Goal: Task Accomplishment & Management: Complete application form

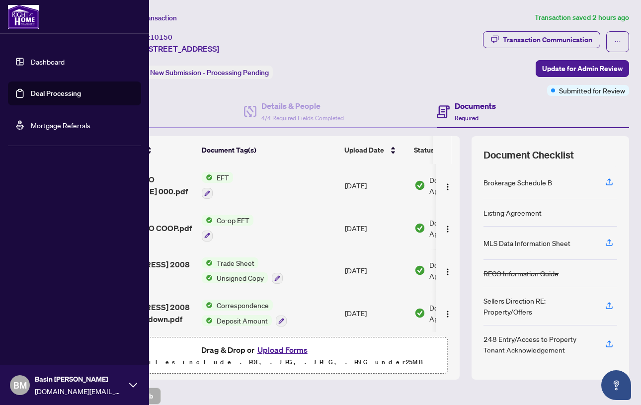
click at [43, 59] on link "Dashboard" at bounding box center [48, 61] width 34 height 9
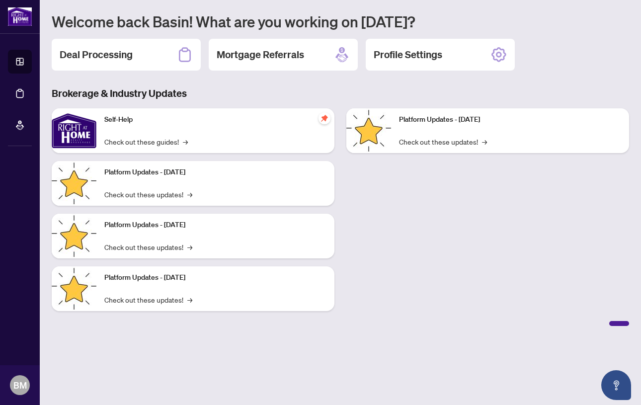
click at [126, 56] on h2 "Deal Processing" at bounding box center [96, 55] width 73 height 14
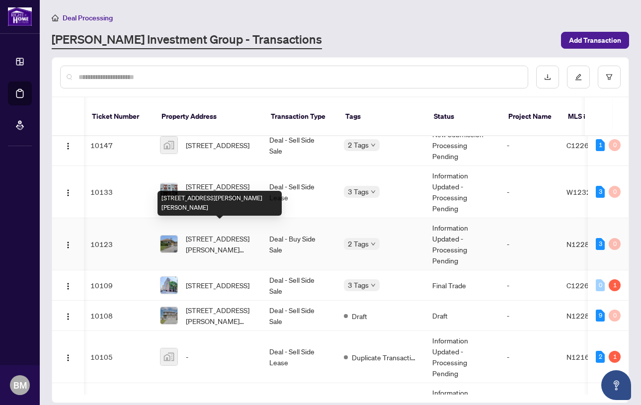
scroll to position [0, 1]
click at [215, 233] on span "[STREET_ADDRESS][PERSON_NAME][PERSON_NAME]" at bounding box center [220, 244] width 68 height 22
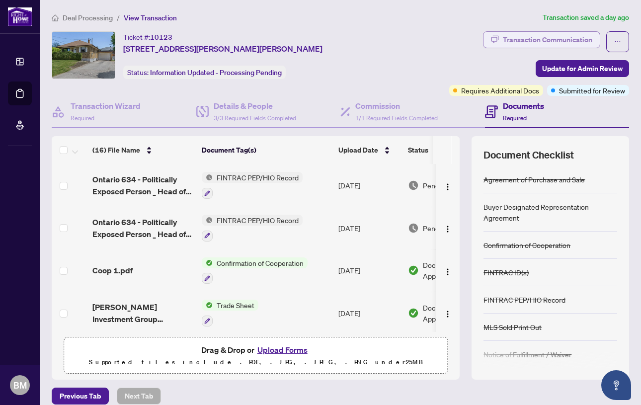
click at [537, 39] on div "Transaction Communication" at bounding box center [547, 40] width 89 height 16
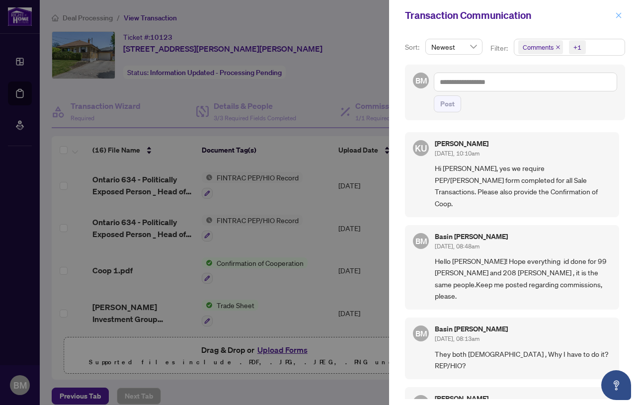
click at [615, 11] on button "button" at bounding box center [618, 15] width 13 height 12
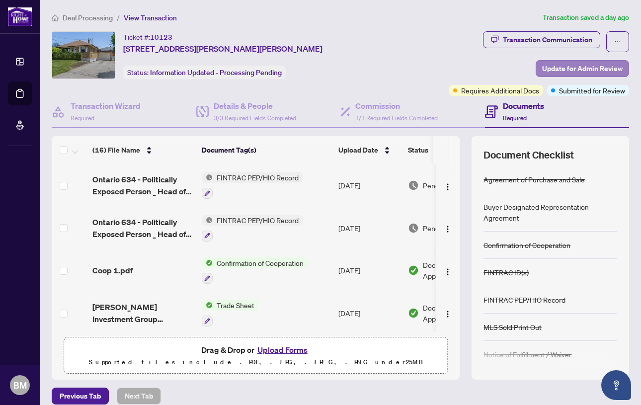
click at [580, 68] on span "Update for Admin Review" at bounding box center [582, 69] width 80 height 16
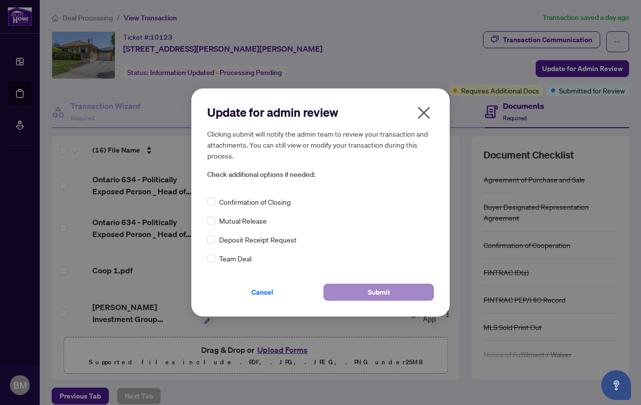
click at [386, 288] on span "Submit" at bounding box center [379, 292] width 22 height 16
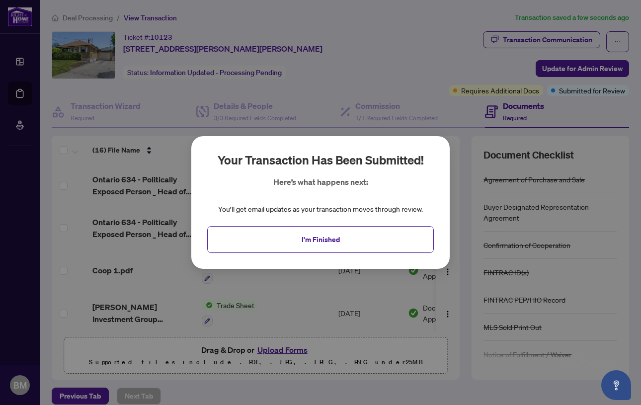
click at [317, 239] on span "I'm Finished" at bounding box center [321, 240] width 38 height 16
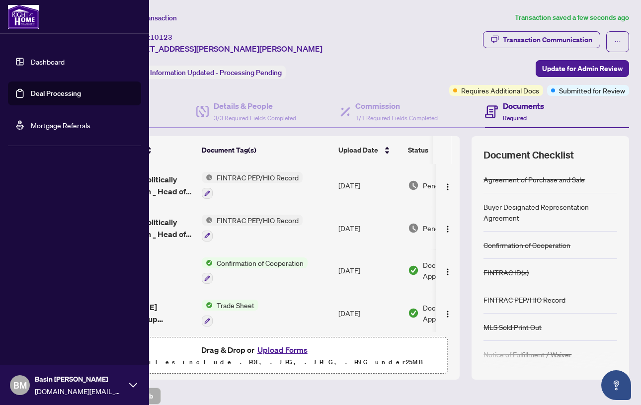
click at [49, 59] on link "Dashboard" at bounding box center [48, 61] width 34 height 9
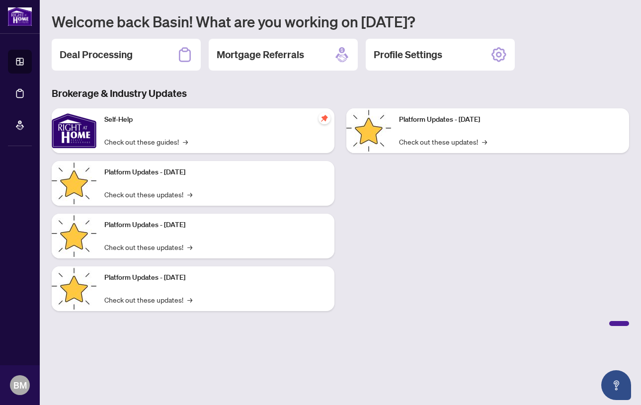
click at [105, 53] on h2 "Deal Processing" at bounding box center [96, 55] width 73 height 14
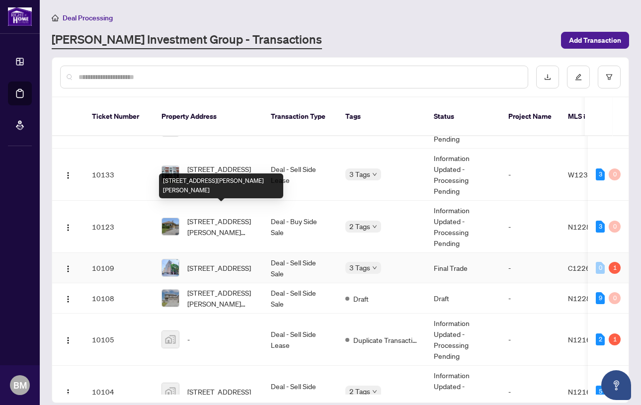
scroll to position [110, 0]
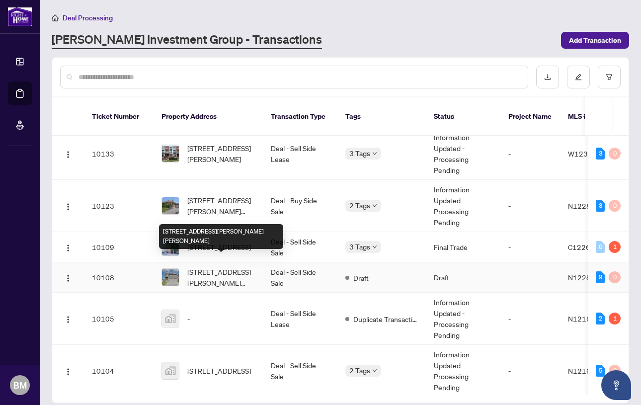
click at [211, 266] on span "[STREET_ADDRESS][PERSON_NAME][PERSON_NAME]" at bounding box center [221, 277] width 68 height 22
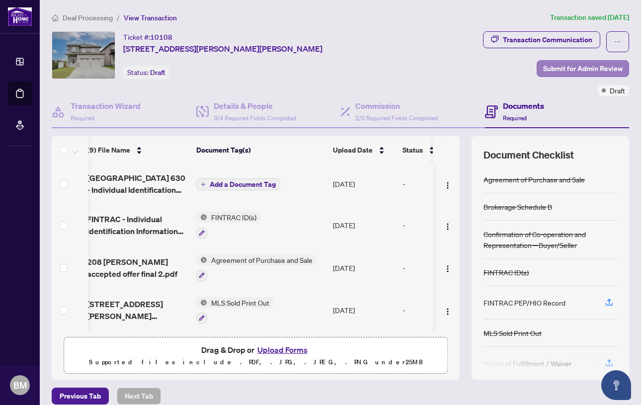
click at [569, 68] on span "Submit for Admin Review" at bounding box center [582, 69] width 79 height 16
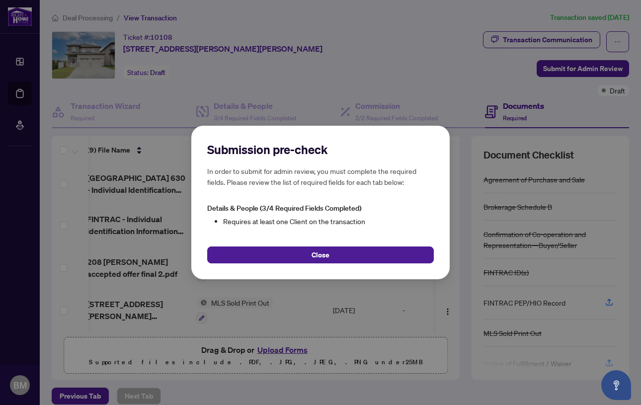
click at [350, 254] on button "Close" at bounding box center [320, 254] width 227 height 17
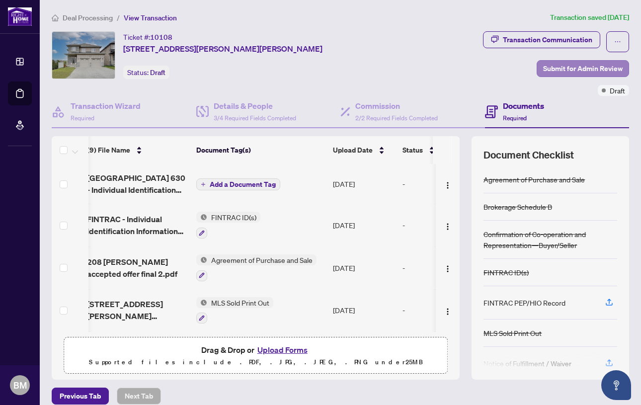
click at [559, 68] on span "Submit for Admin Review" at bounding box center [582, 69] width 79 height 16
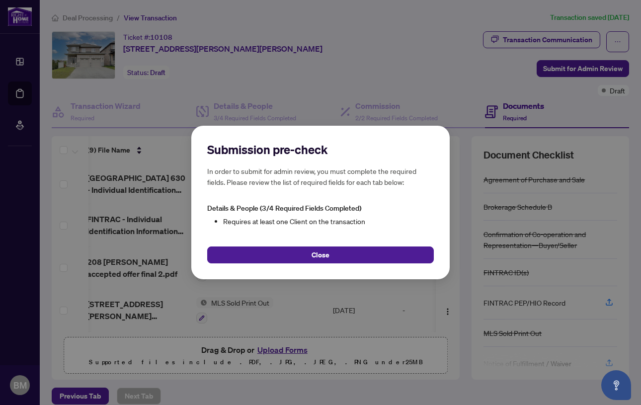
click at [408, 74] on div "Submission pre-check In order to submit for admin review, you must complete the…" at bounding box center [320, 202] width 641 height 405
click at [364, 249] on button "Close" at bounding box center [320, 254] width 227 height 17
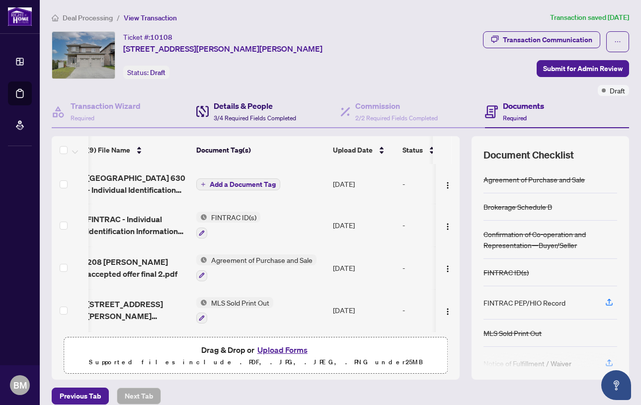
click at [236, 105] on h4 "Details & People" at bounding box center [255, 106] width 82 height 12
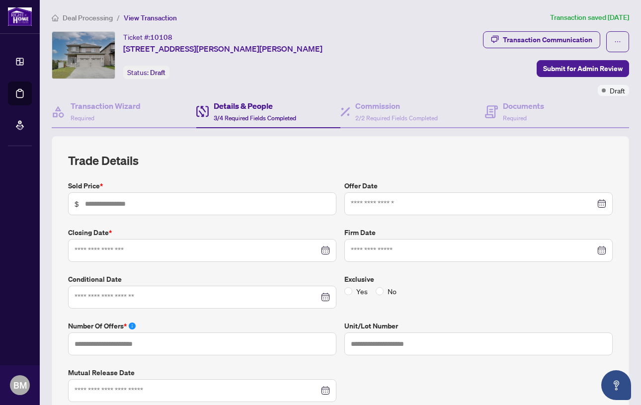
type input "*********"
type input "*"
type input "**********"
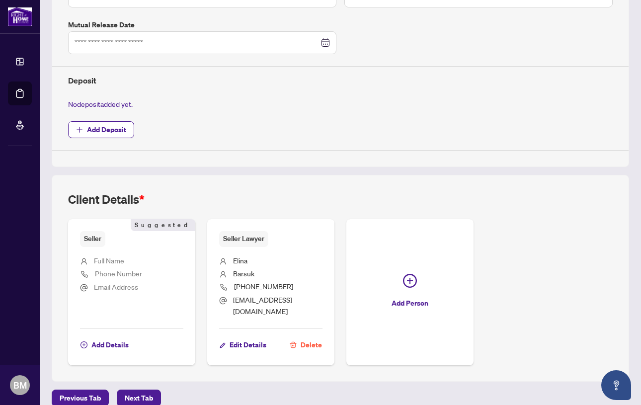
drag, startPoint x: 93, startPoint y: 255, endPoint x: 98, endPoint y: 254, distance: 5.5
click at [93, 255] on li "Full Name" at bounding box center [131, 261] width 103 height 13
click at [117, 337] on span "Add Details" at bounding box center [109, 345] width 37 height 16
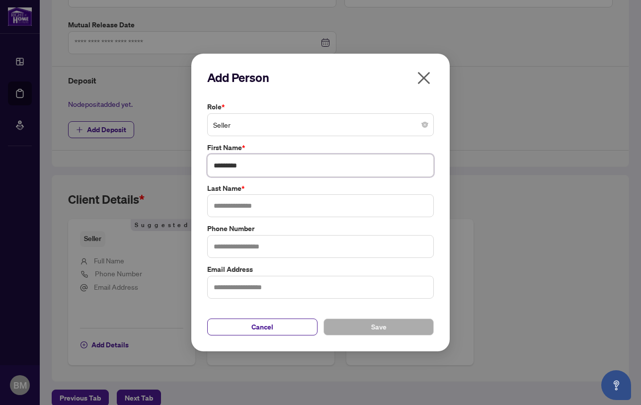
type input "**********"
type input "*********"
type input "*****"
type input "**********"
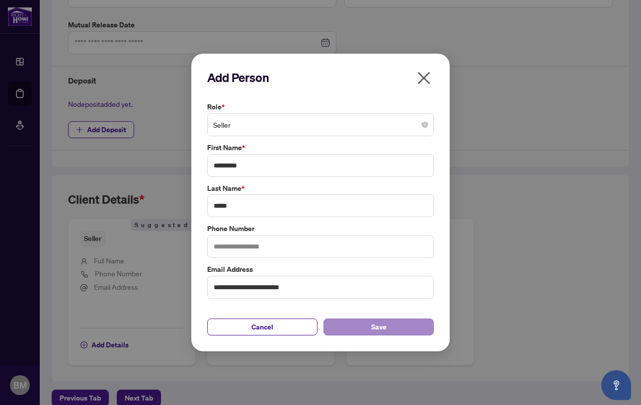
click at [383, 324] on span "Save" at bounding box center [378, 327] width 15 height 16
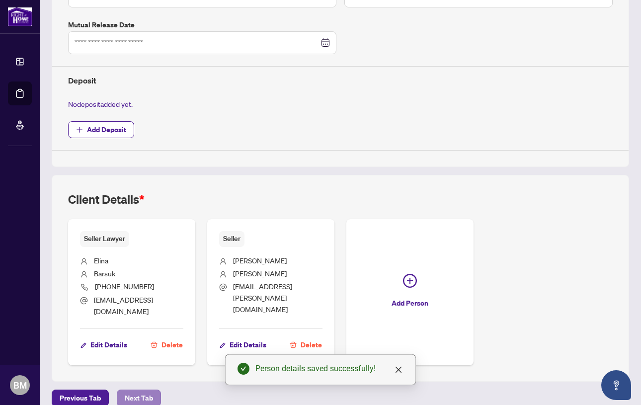
click at [138, 390] on span "Next Tab" at bounding box center [139, 398] width 28 height 16
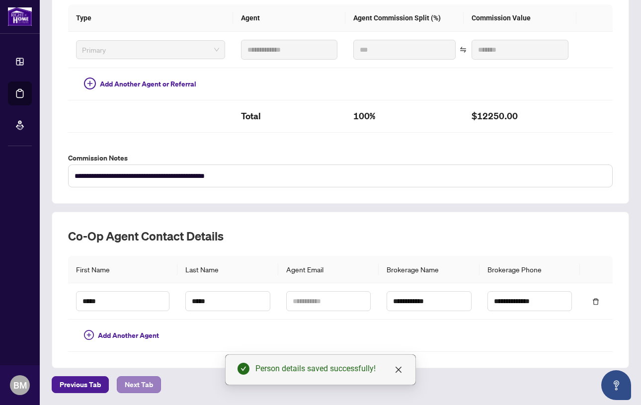
type textarea "**********"
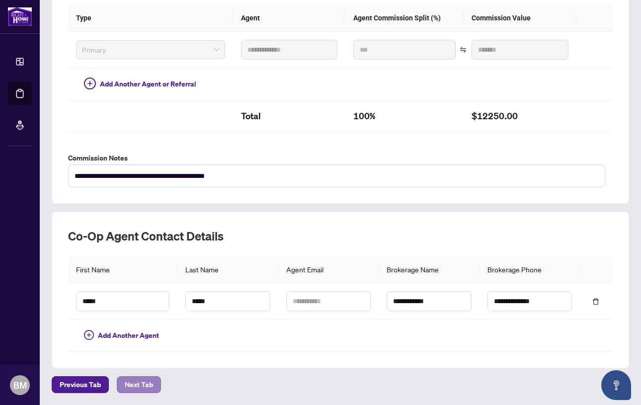
click at [138, 377] on span "Next Tab" at bounding box center [139, 385] width 28 height 16
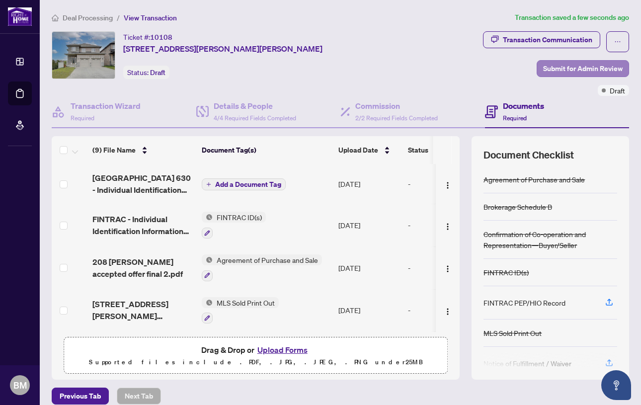
click at [581, 66] on span "Submit for Admin Review" at bounding box center [582, 69] width 79 height 16
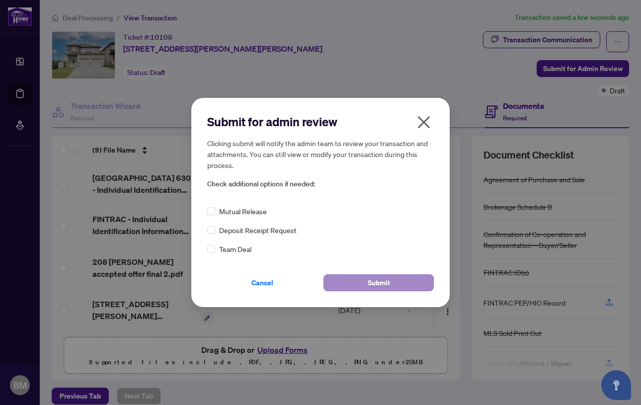
click at [376, 279] on span "Submit" at bounding box center [379, 283] width 22 height 16
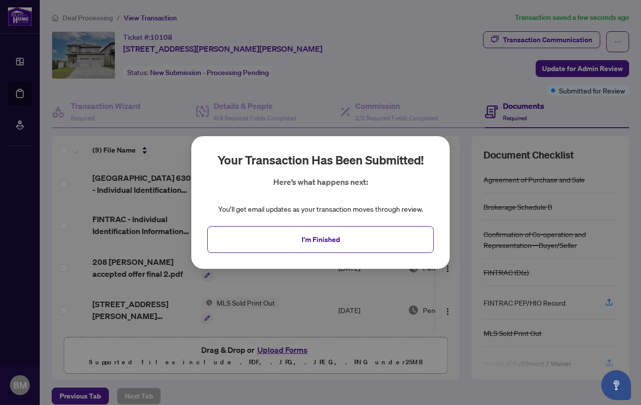
click at [334, 240] on span "I'm Finished" at bounding box center [321, 240] width 38 height 16
